Goal: Information Seeking & Learning: Check status

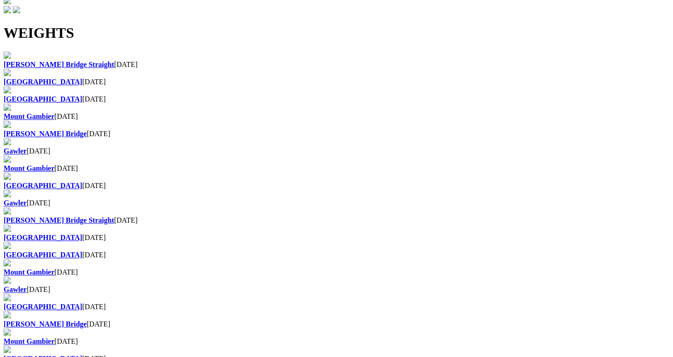
scroll to position [323, 0]
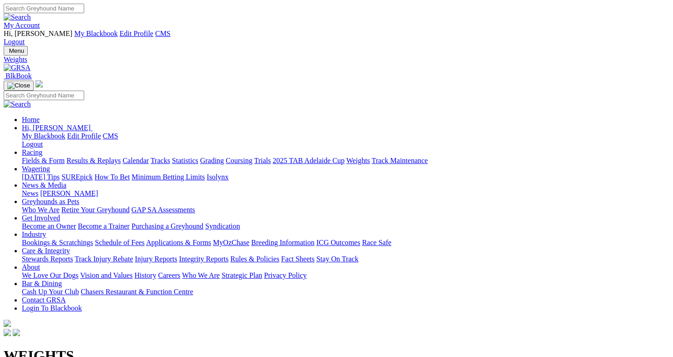
click at [117, 157] on link "Results & Replays" at bounding box center [93, 161] width 54 height 8
click at [84, 346] on input "Select date" at bounding box center [44, 351] width 81 height 10
type input "[DATE]"
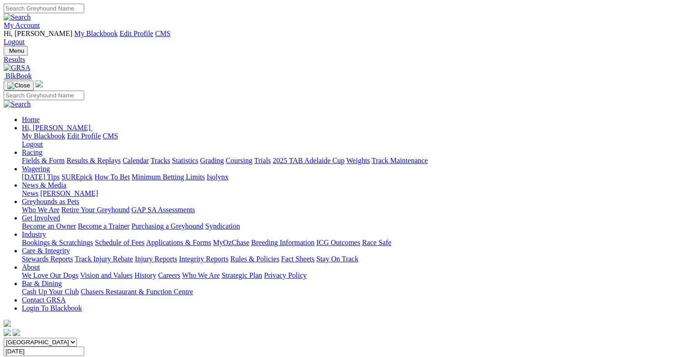
click at [84, 346] on input "[DATE]" at bounding box center [44, 351] width 81 height 10
